Goal: Task Accomplishment & Management: Complete application form

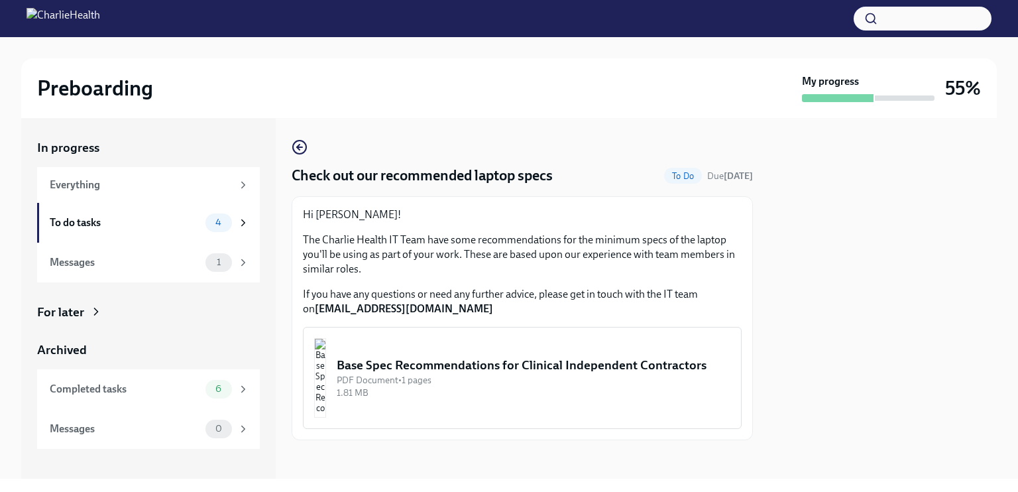
click at [421, 369] on div "Base Spec Recommendations for Clinical Independent Contractors" at bounding box center [534, 364] width 394 height 17
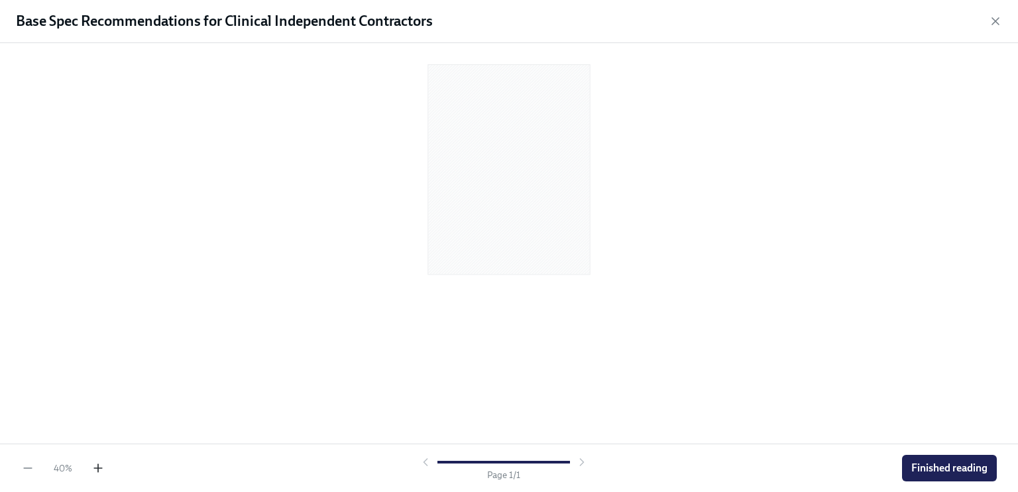
click at [103, 463] on icon "button" at bounding box center [97, 467] width 13 height 13
click at [98, 465] on icon "button" at bounding box center [98, 468] width 0 height 8
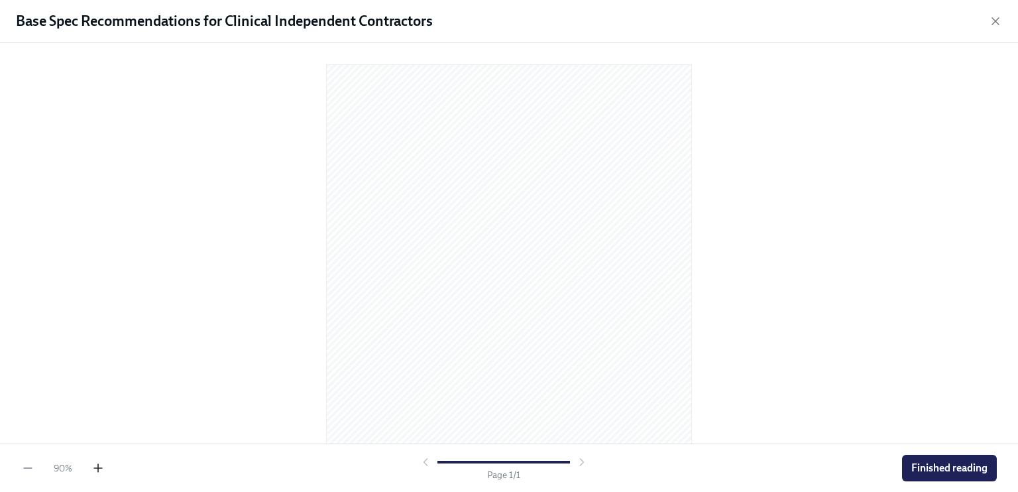
click at [98, 465] on icon "button" at bounding box center [98, 468] width 0 height 8
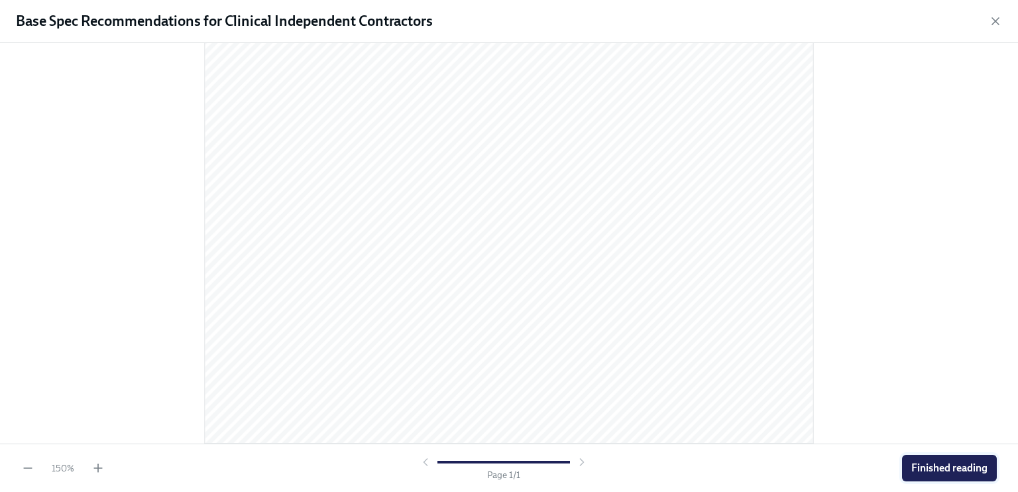
click at [942, 467] on span "Finished reading" at bounding box center [949, 467] width 76 height 13
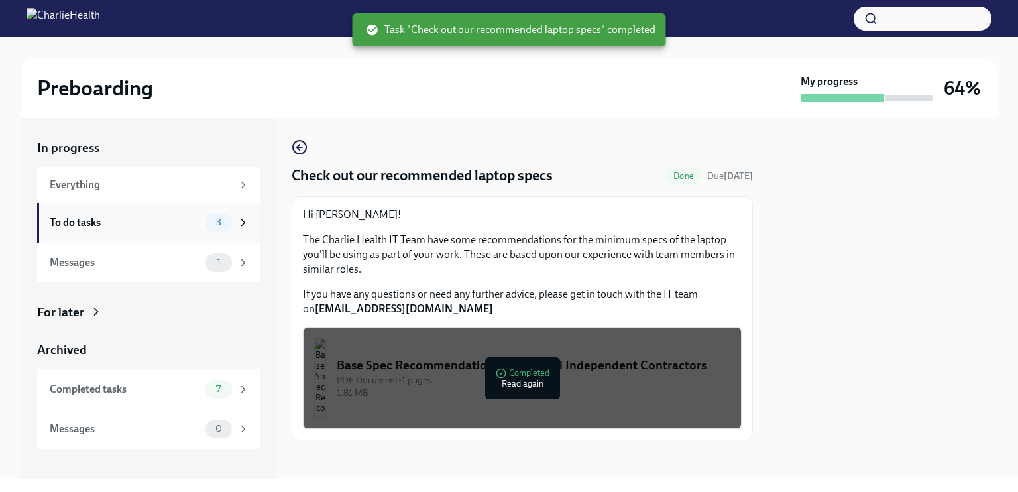
click at [153, 218] on div "To do tasks" at bounding box center [125, 222] width 150 height 15
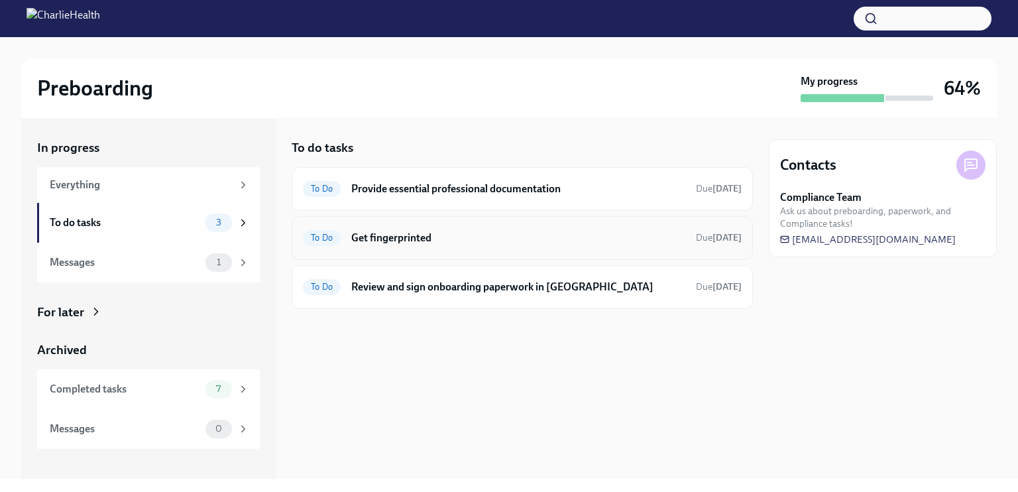
click at [371, 229] on div "To Do Get fingerprinted Due [DATE]" at bounding box center [522, 237] width 439 height 21
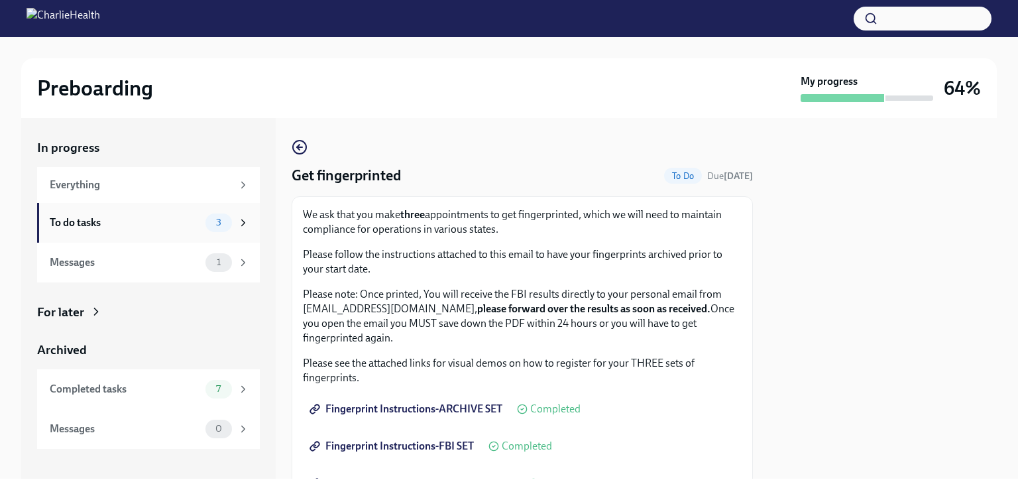
click at [196, 215] on div "To do tasks" at bounding box center [125, 222] width 150 height 15
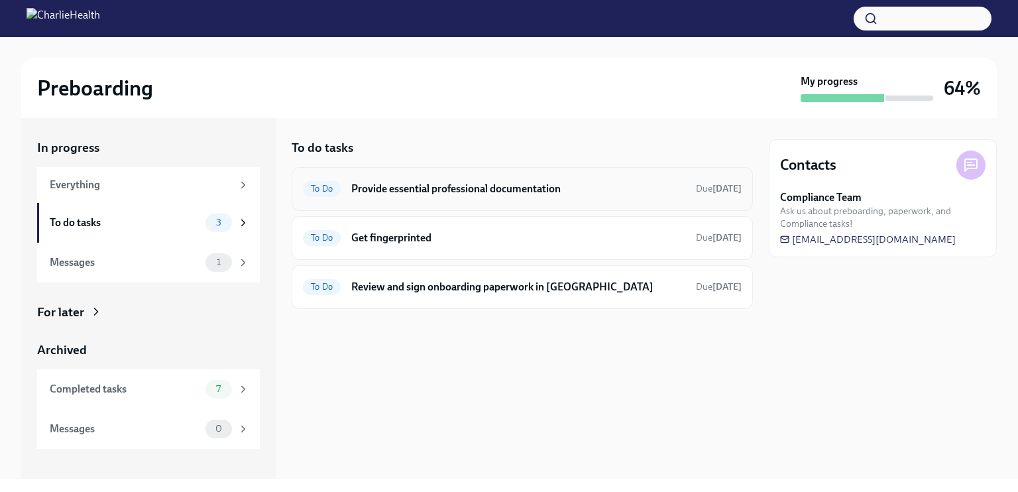
click at [408, 191] on h6 "Provide essential professional documentation" at bounding box center [518, 189] width 334 height 15
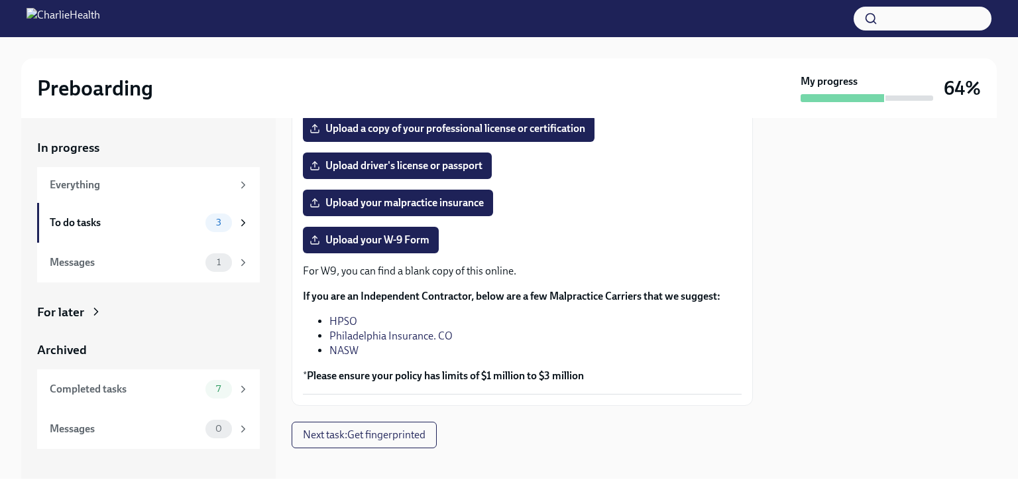
scroll to position [294, 0]
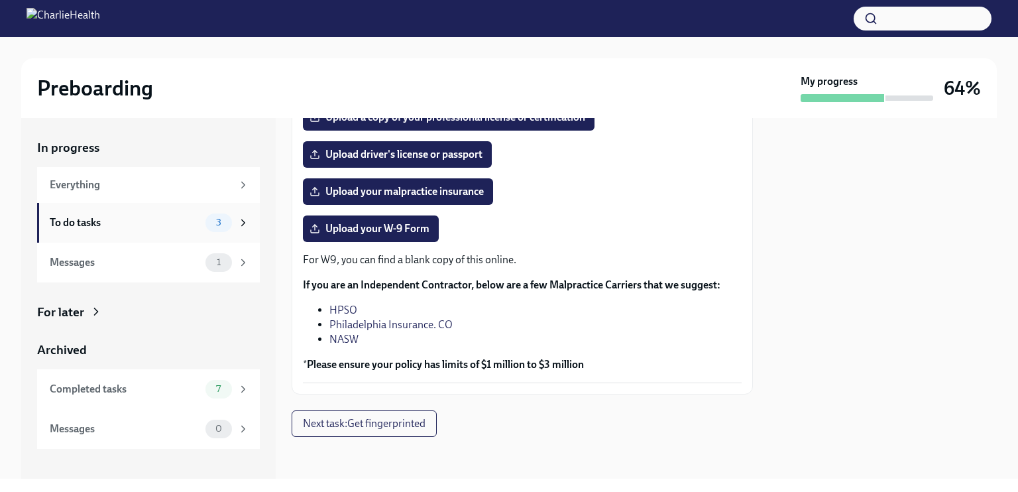
click at [167, 237] on div "To do tasks 3" at bounding box center [148, 223] width 223 height 40
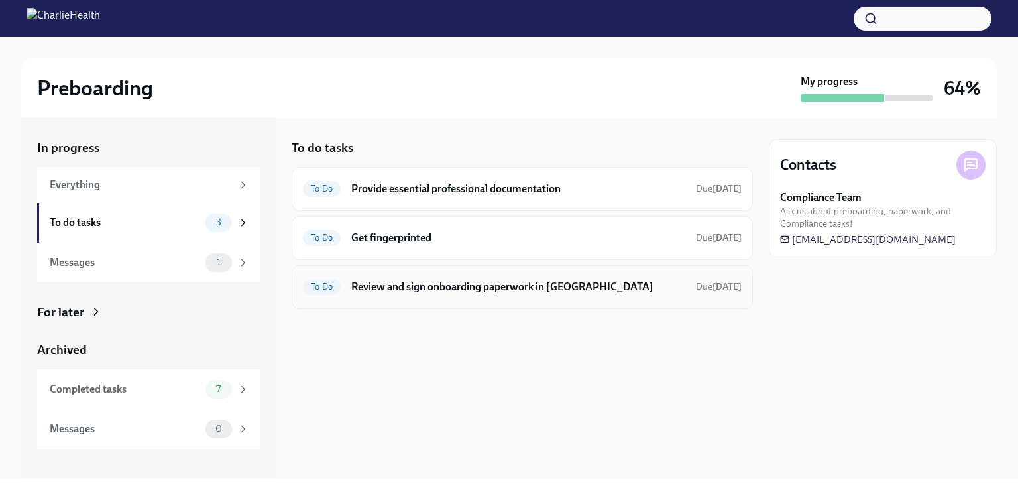
click at [469, 293] on div "To Do Review and sign onboarding paperwork in [GEOGRAPHIC_DATA] Due [DATE]" at bounding box center [522, 286] width 439 height 21
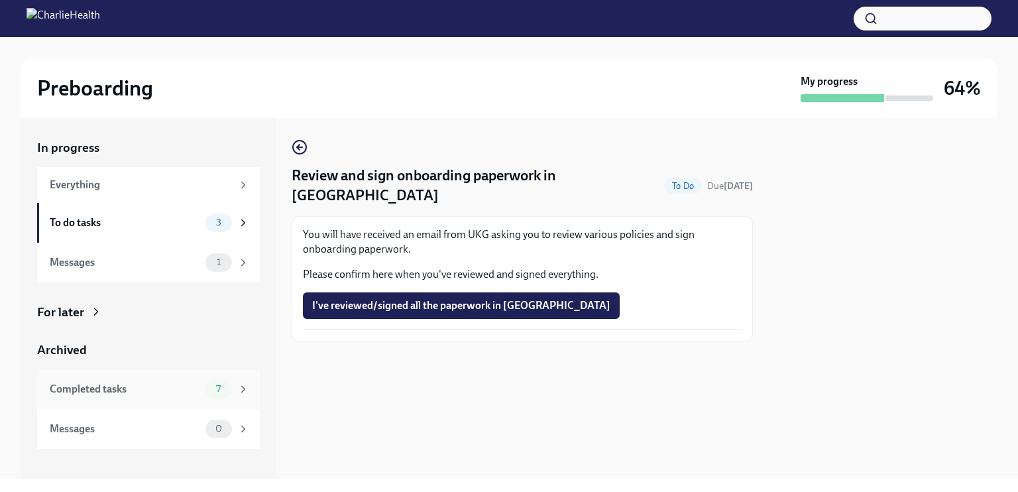
click at [170, 386] on div "Completed tasks" at bounding box center [125, 389] width 150 height 15
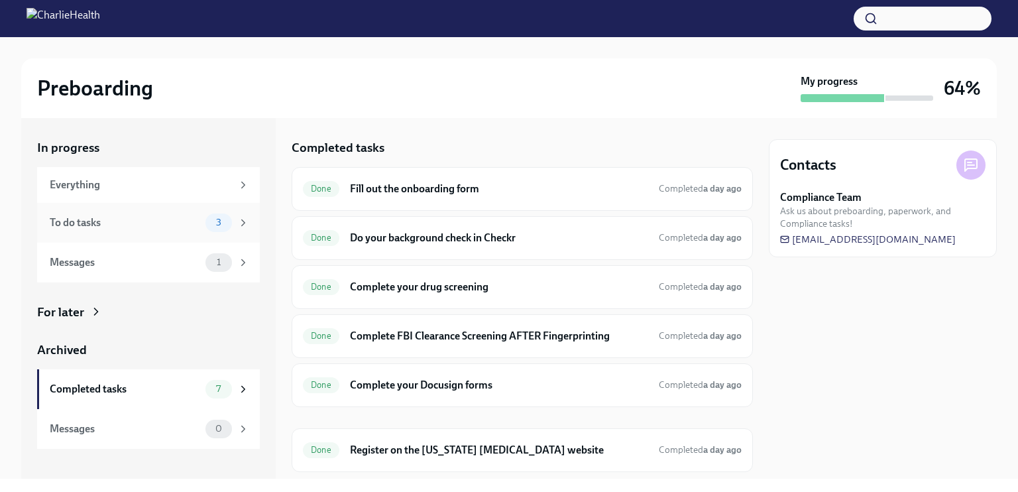
click at [147, 222] on div "To do tasks" at bounding box center [125, 222] width 150 height 15
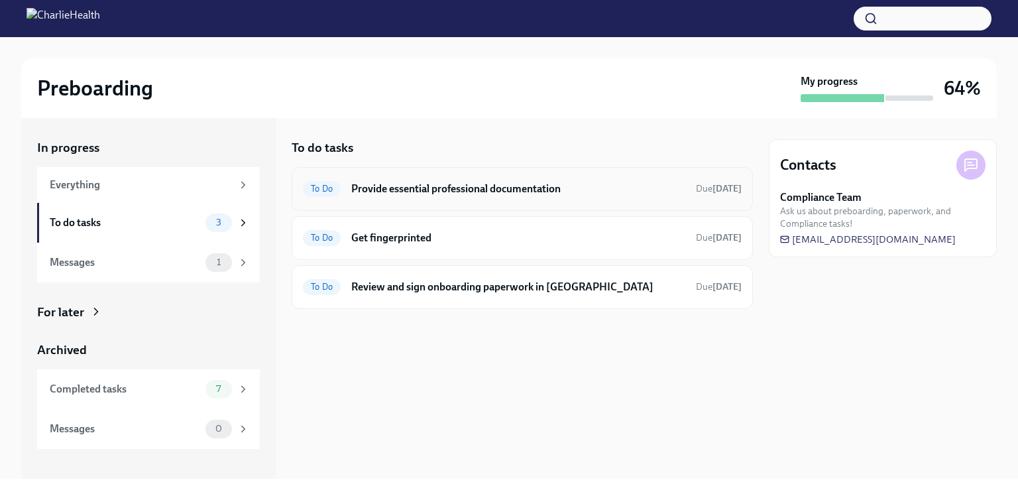
click at [524, 189] on h6 "Provide essential professional documentation" at bounding box center [518, 189] width 334 height 15
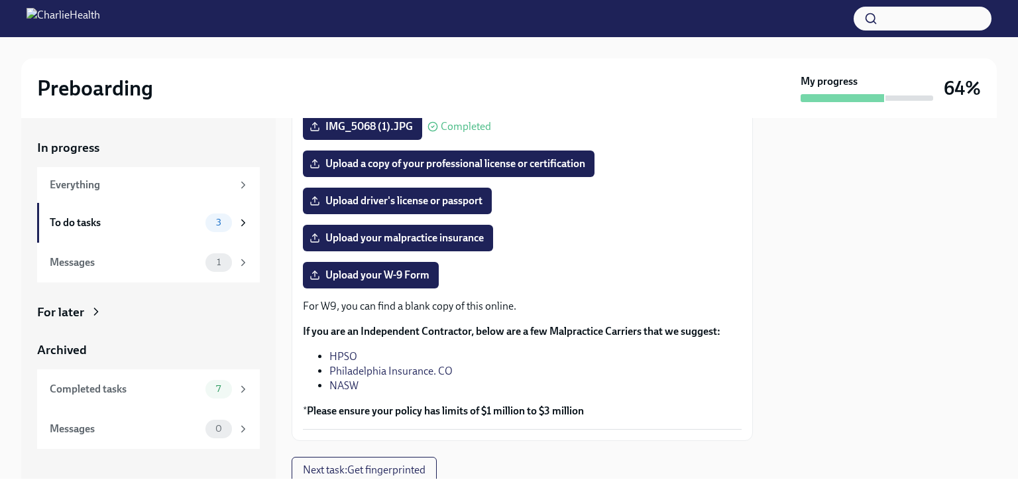
scroll to position [294, 0]
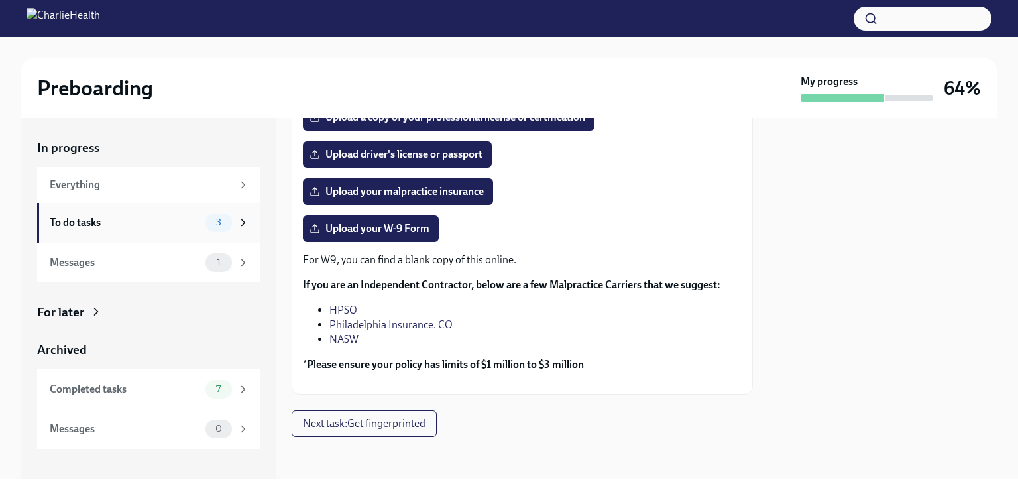
click at [172, 227] on div "To do tasks" at bounding box center [125, 222] width 150 height 15
